Goal: Find contact information: Find contact information

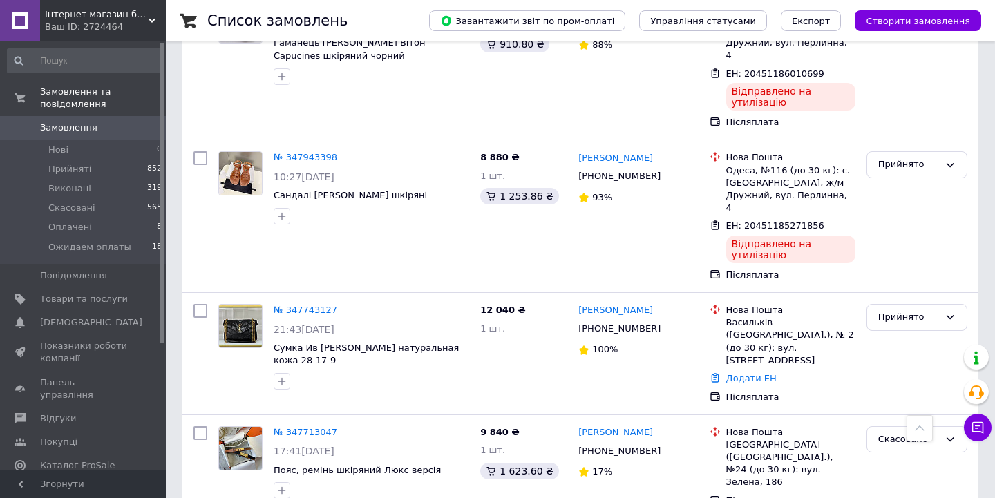
scroll to position [4408, 0]
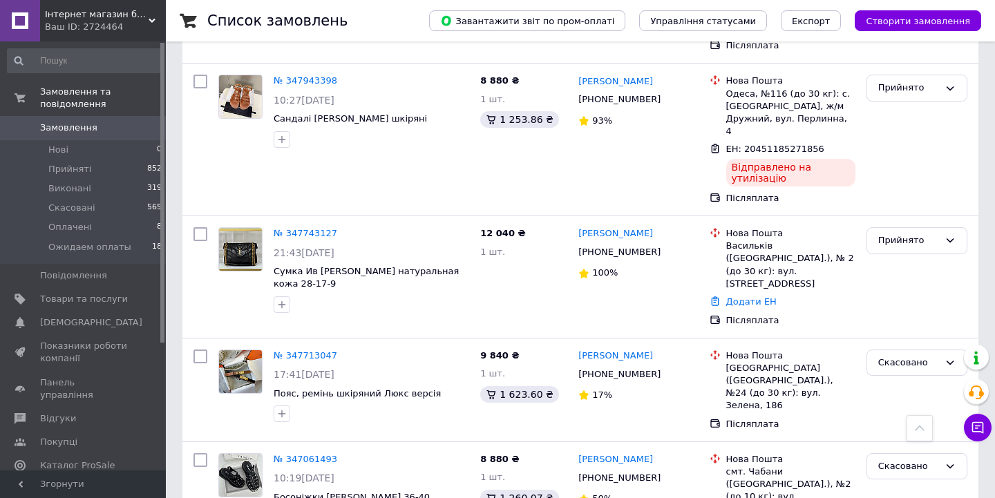
drag, startPoint x: 652, startPoint y: 148, endPoint x: 600, endPoint y: 142, distance: 52.8
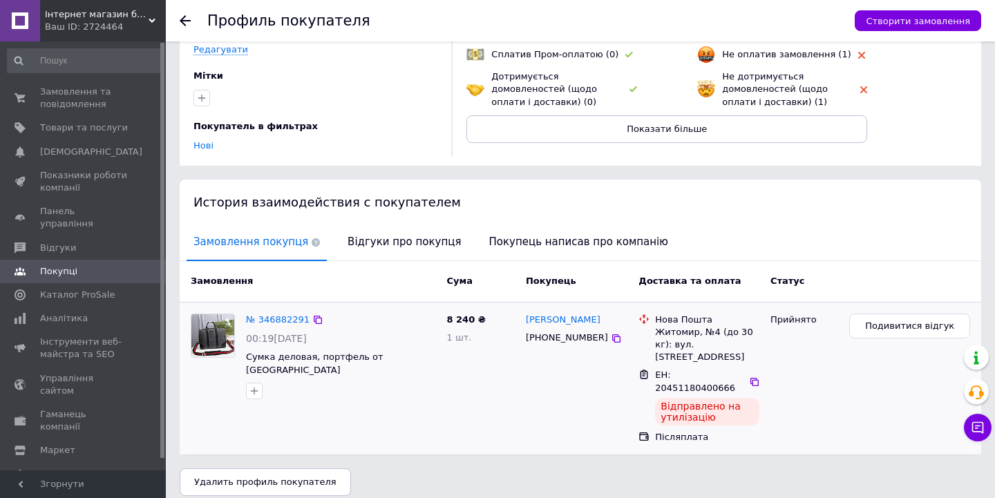
scroll to position [143, 0]
drag, startPoint x: 599, startPoint y: 311, endPoint x: 547, endPoint y: 310, distance: 51.8
click at [547, 313] on div "[PERSON_NAME]" at bounding box center [577, 321] width 104 height 16
click at [558, 314] on link "[PERSON_NAME]" at bounding box center [563, 320] width 75 height 13
drag, startPoint x: 598, startPoint y: 311, endPoint x: 548, endPoint y: 309, distance: 49.8
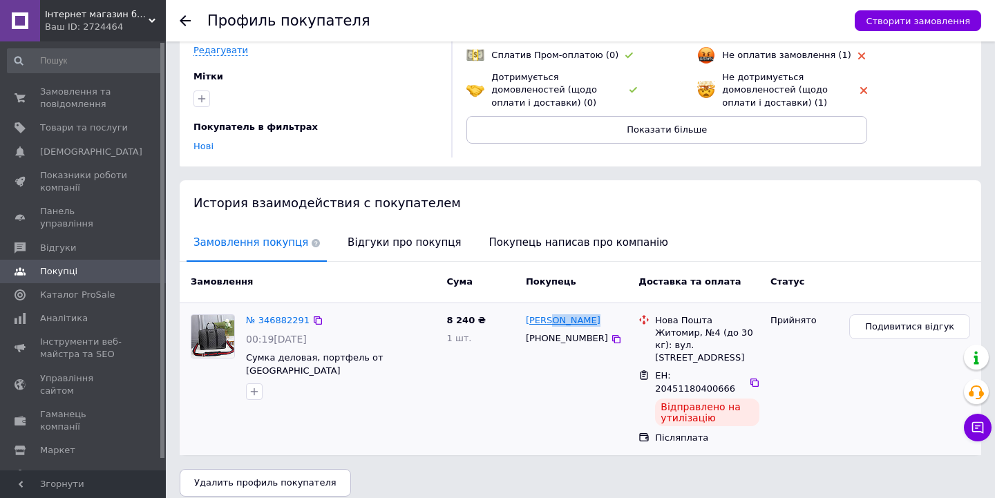
click at [548, 313] on div "[PERSON_NAME]" at bounding box center [577, 321] width 104 height 16
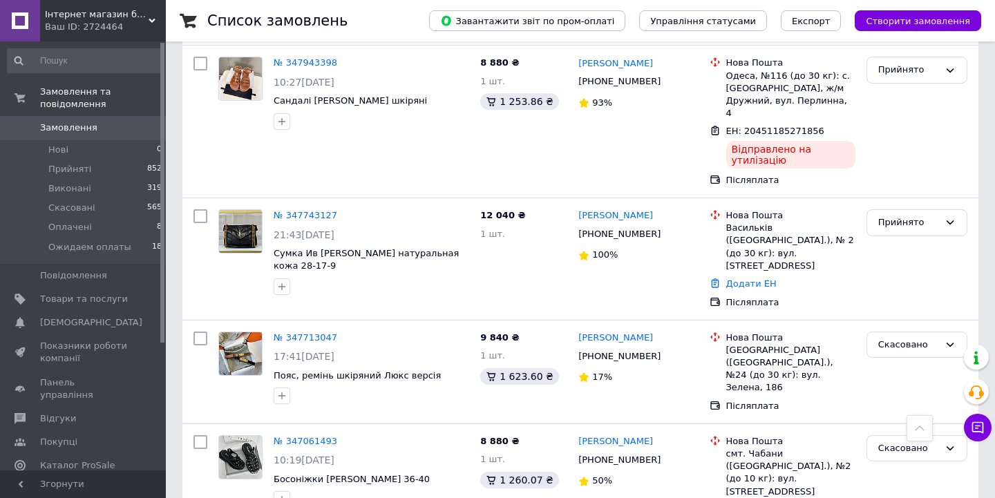
scroll to position [4405, 0]
